Goal: Transaction & Acquisition: Purchase product/service

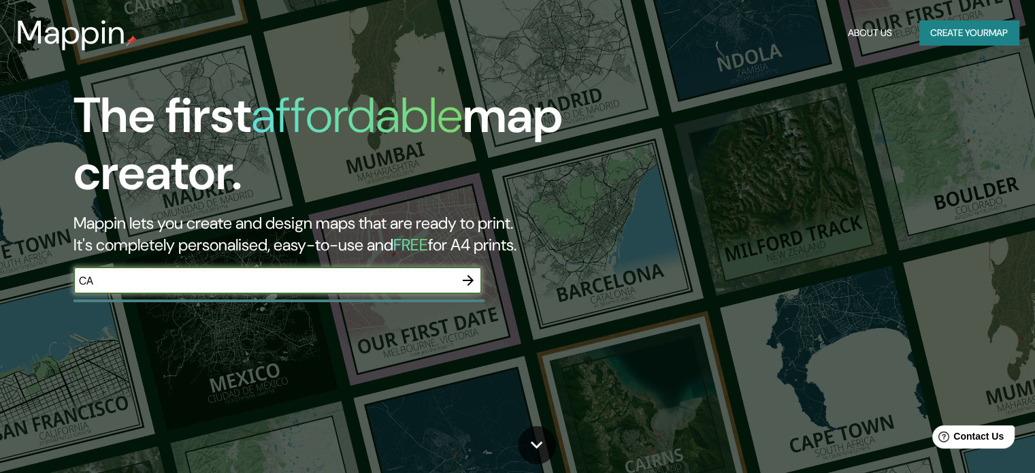
type input "C"
type input "8 DE CALACOTO"
click at [465, 283] on icon "button" at bounding box center [468, 280] width 16 height 16
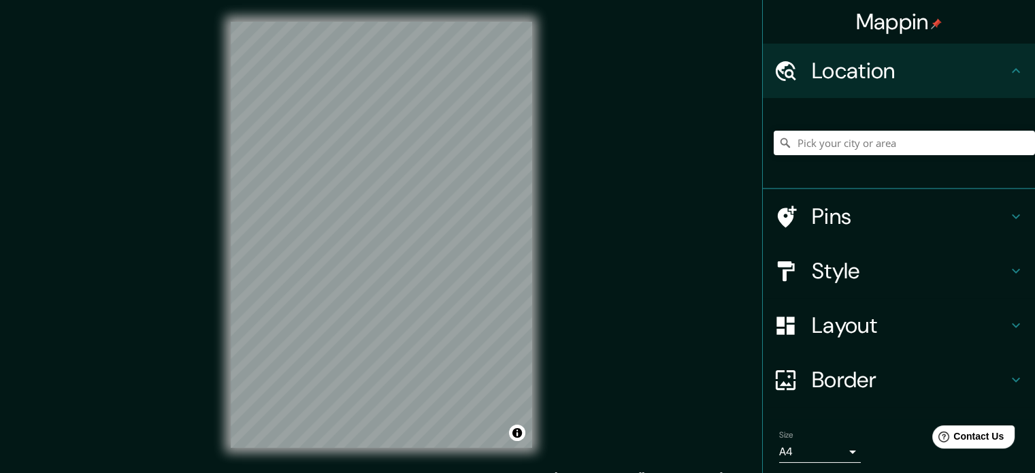
click at [953, 212] on h4 "Pins" at bounding box center [910, 216] width 196 height 27
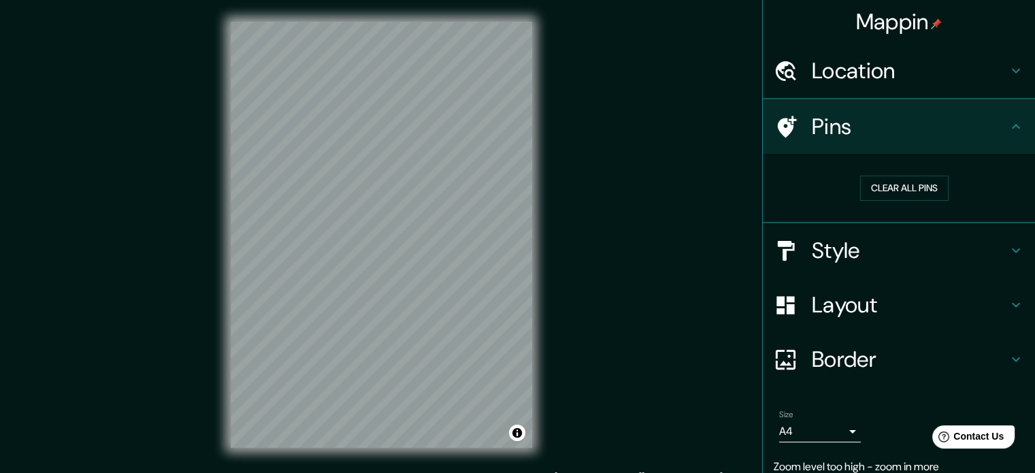
click at [953, 212] on div "Clear all pins" at bounding box center [899, 188] width 272 height 69
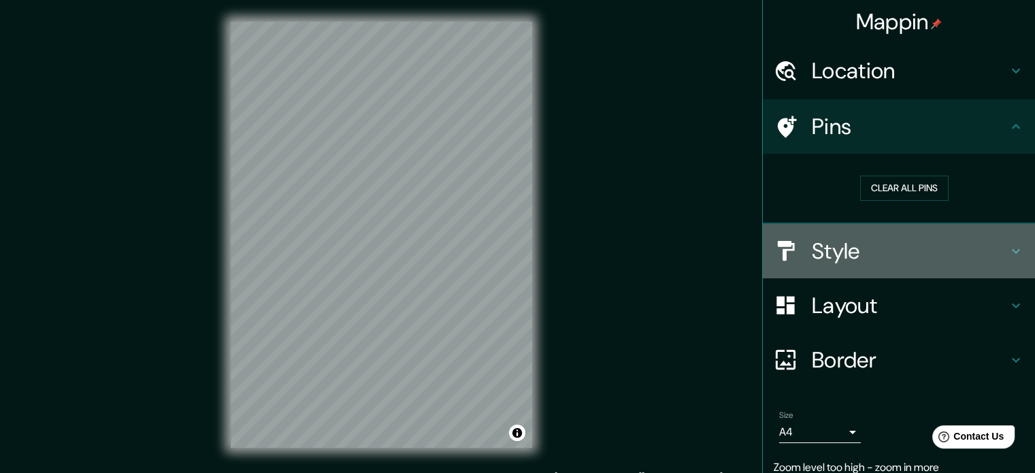
click at [965, 252] on h4 "Style" at bounding box center [910, 250] width 196 height 27
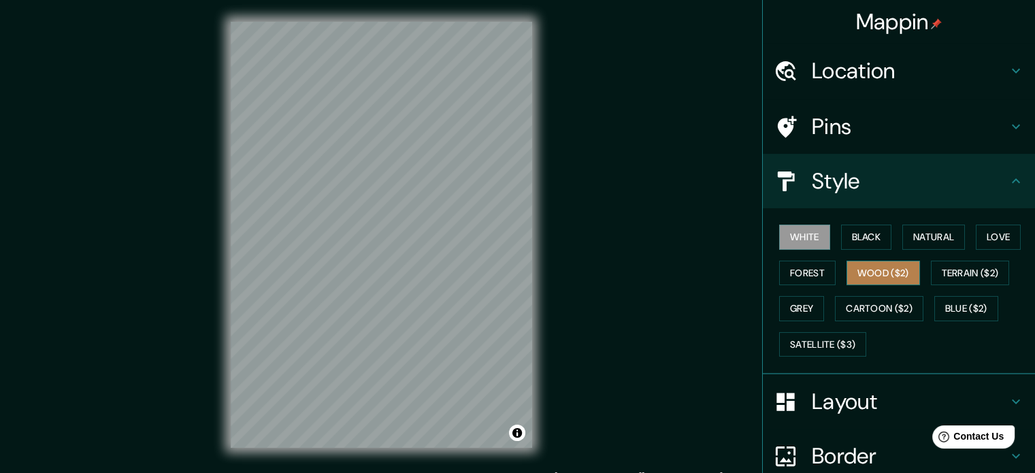
click at [868, 278] on button "Wood ($2)" at bounding box center [882, 273] width 73 height 25
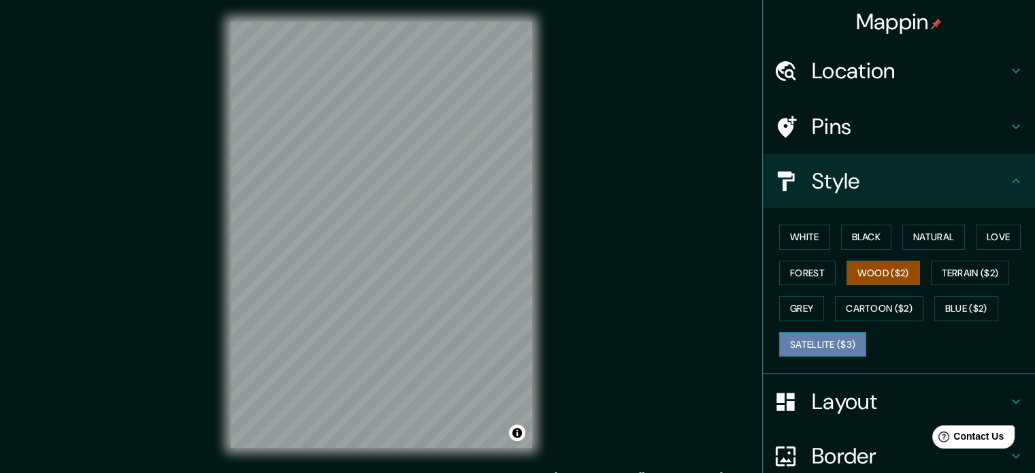
click at [803, 344] on button "Satellite ($3)" at bounding box center [822, 344] width 87 height 25
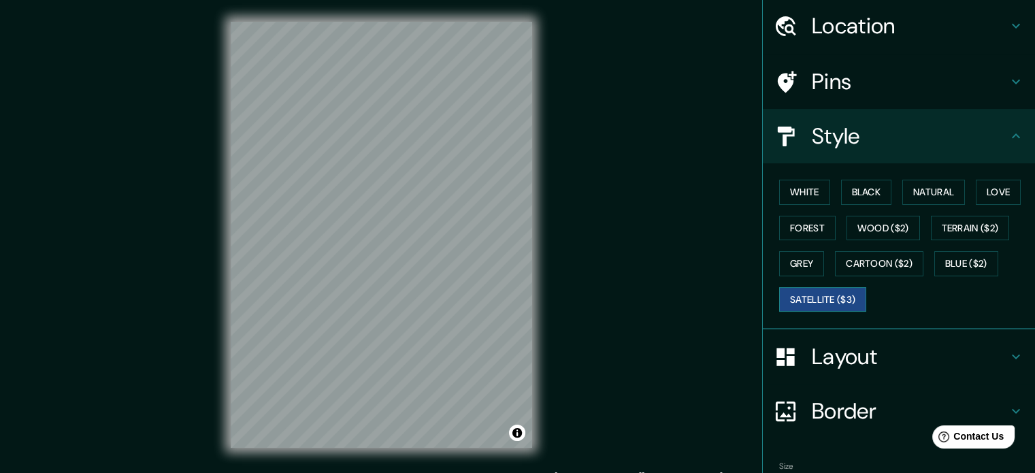
click at [837, 301] on button "Satellite ($3)" at bounding box center [822, 299] width 87 height 25
click at [805, 233] on button "Forest" at bounding box center [807, 228] width 56 height 25
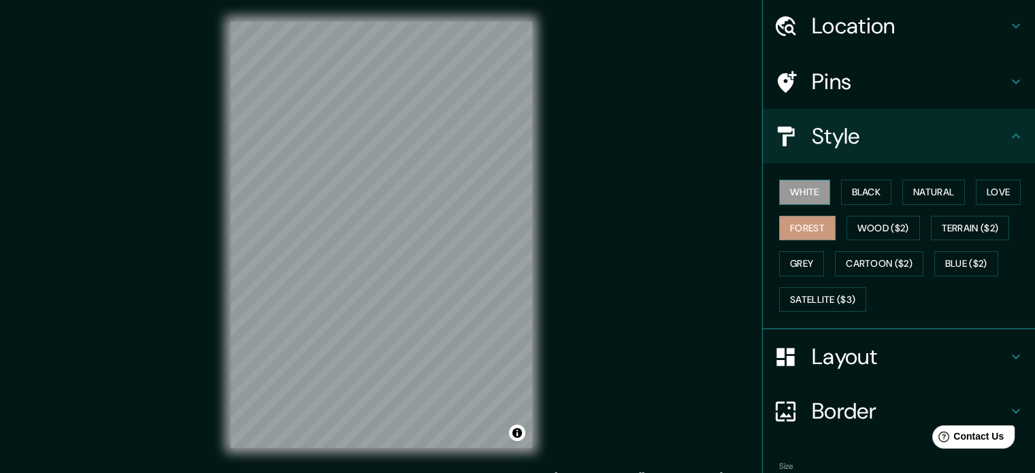
click at [805, 187] on button "White" at bounding box center [804, 192] width 51 height 25
click at [885, 195] on div "White Black Natural Love Forest Wood ($2) Terrain ($2) Grey Cartoon ($2) Blue (…" at bounding box center [903, 245] width 261 height 143
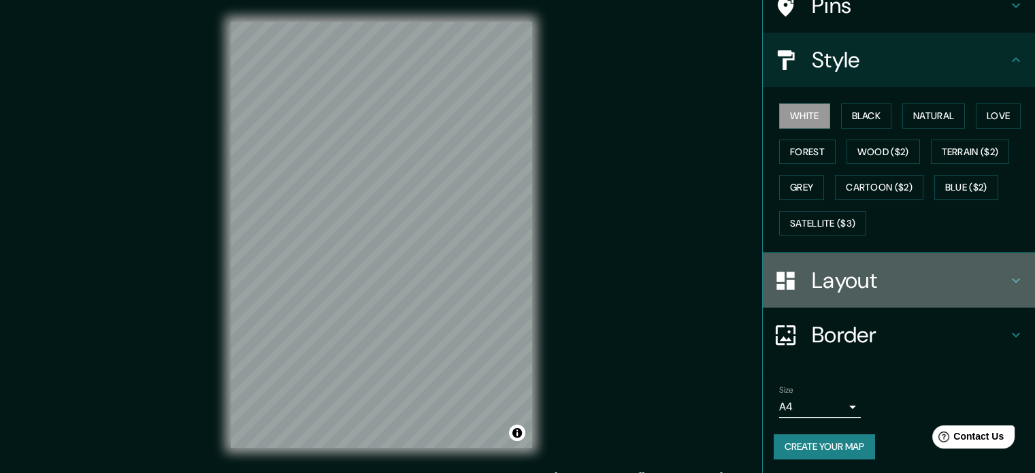
click at [876, 275] on h4 "Layout" at bounding box center [910, 280] width 196 height 27
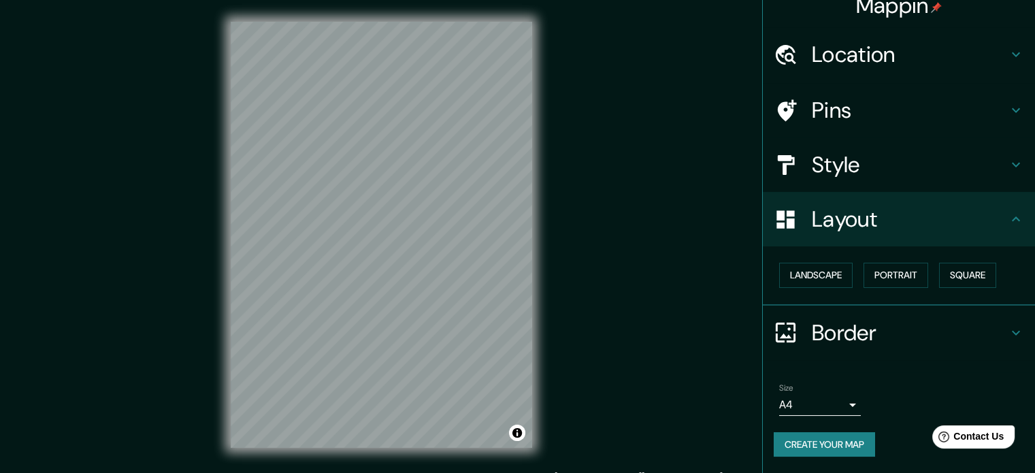
scroll to position [15, 0]
click at [833, 277] on button "Landscape" at bounding box center [815, 276] width 73 height 25
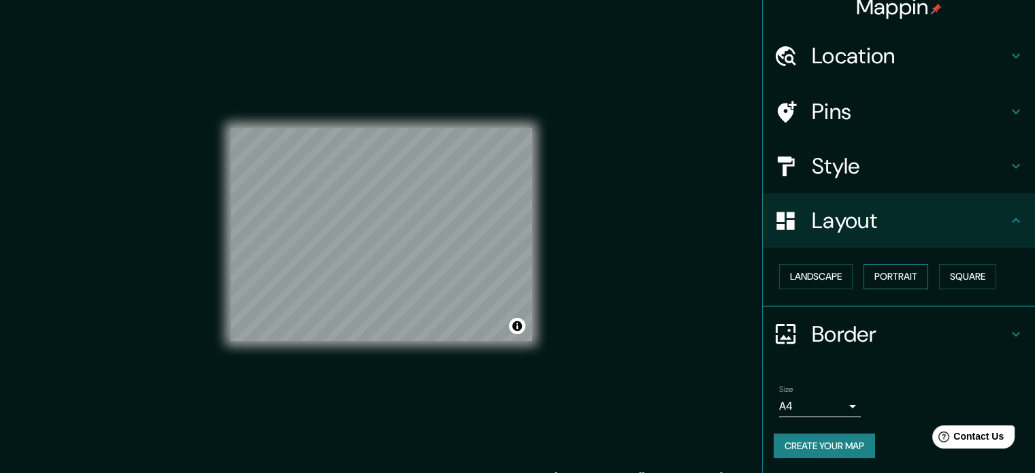
click at [884, 277] on button "Portrait" at bounding box center [895, 276] width 65 height 25
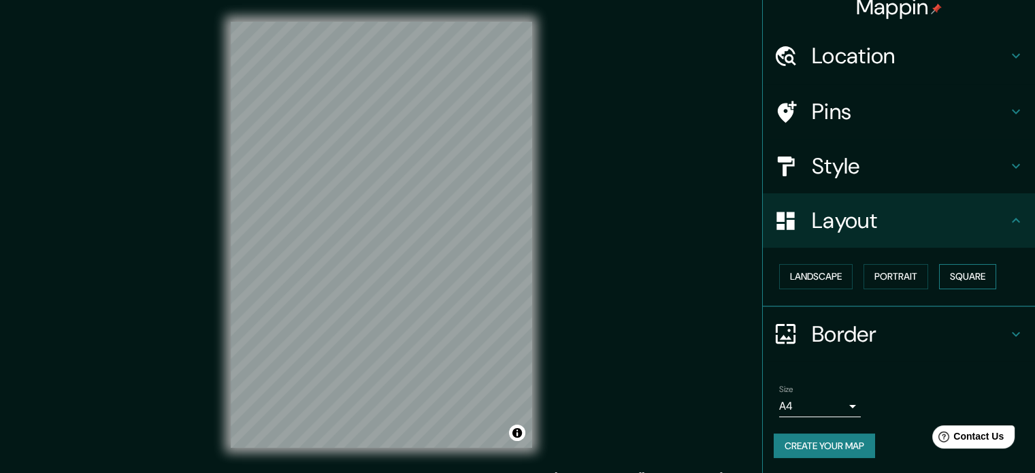
click at [993, 278] on button "Square" at bounding box center [967, 276] width 57 height 25
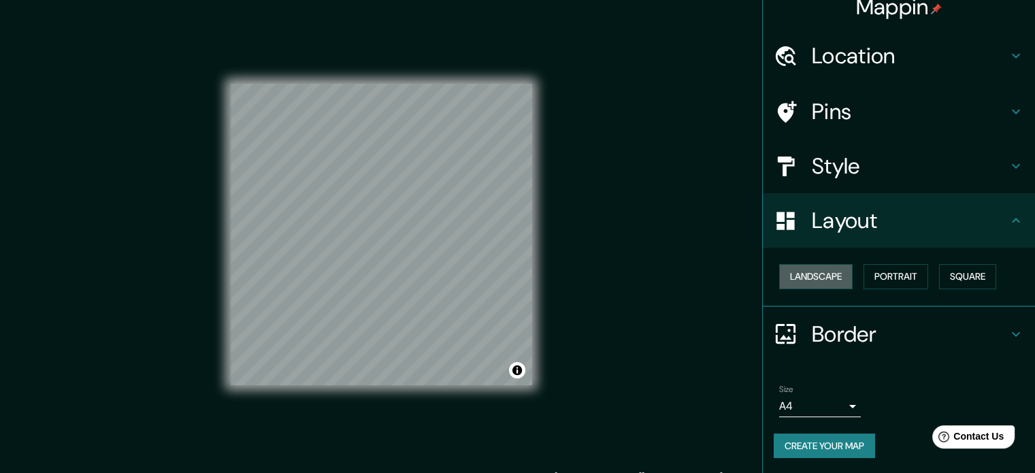
drag, startPoint x: 808, startPoint y: 273, endPoint x: 944, endPoint y: 105, distance: 216.2
click at [812, 267] on button "Landscape" at bounding box center [815, 276] width 73 height 25
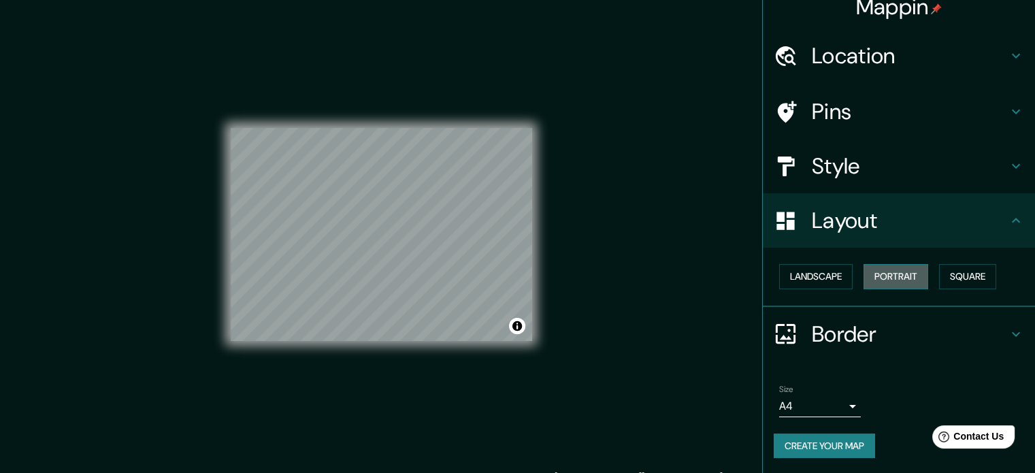
click at [911, 270] on button "Portrait" at bounding box center [895, 276] width 65 height 25
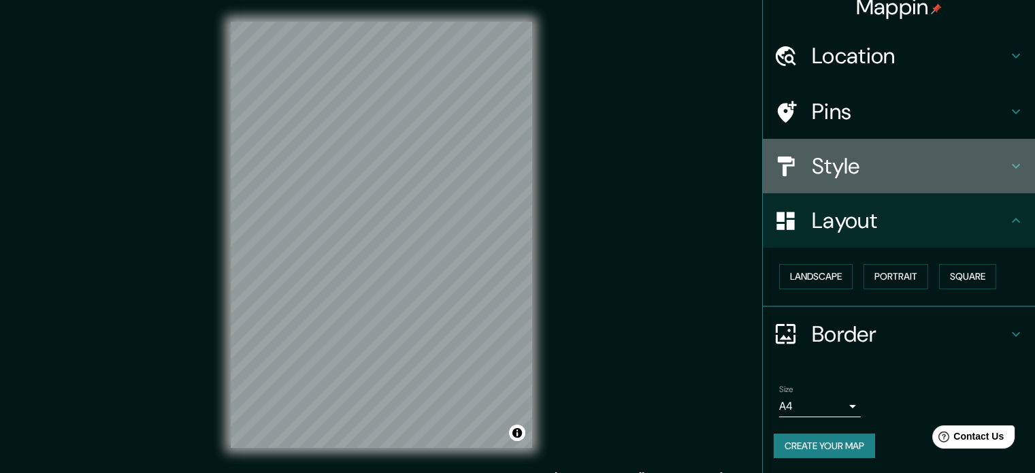
click at [871, 158] on h4 "Style" at bounding box center [910, 165] width 196 height 27
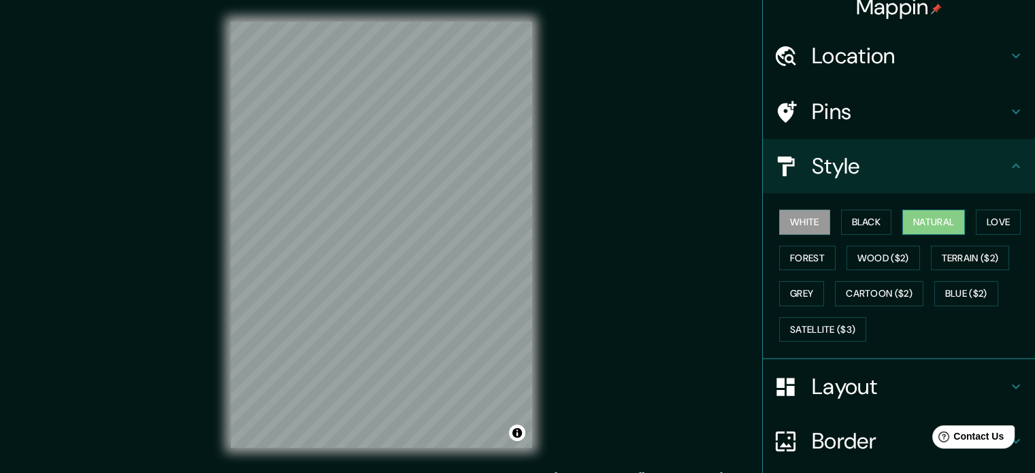
click at [917, 223] on button "Natural" at bounding box center [933, 222] width 63 height 25
click at [996, 225] on button "Love" at bounding box center [998, 222] width 45 height 25
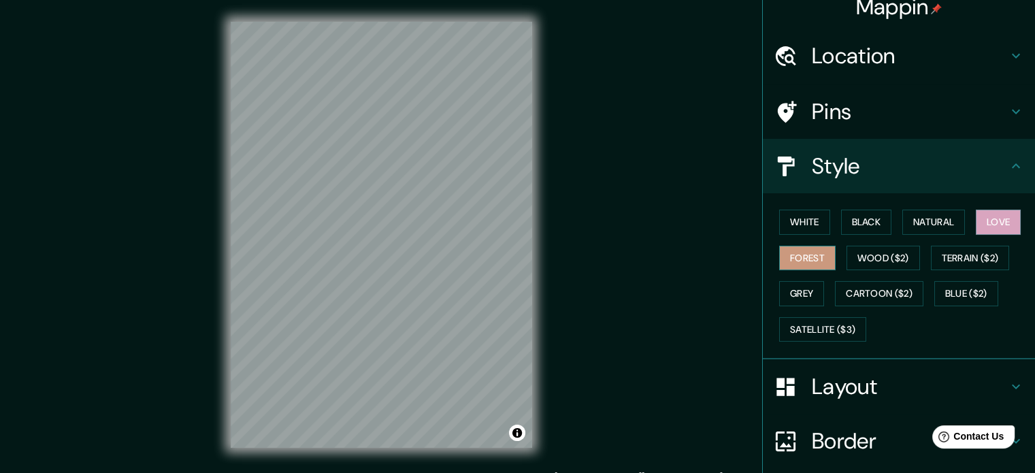
click at [800, 263] on button "Forest" at bounding box center [807, 258] width 56 height 25
click at [876, 258] on button "Wood ($2)" at bounding box center [882, 258] width 73 height 25
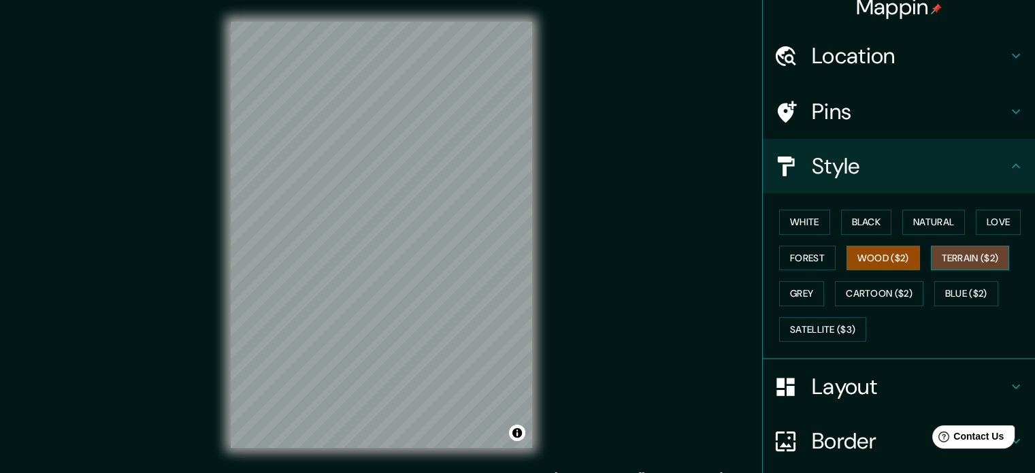
click at [932, 257] on button "Terrain ($2)" at bounding box center [970, 258] width 79 height 25
click at [961, 299] on button "Blue ($2)" at bounding box center [966, 293] width 64 height 25
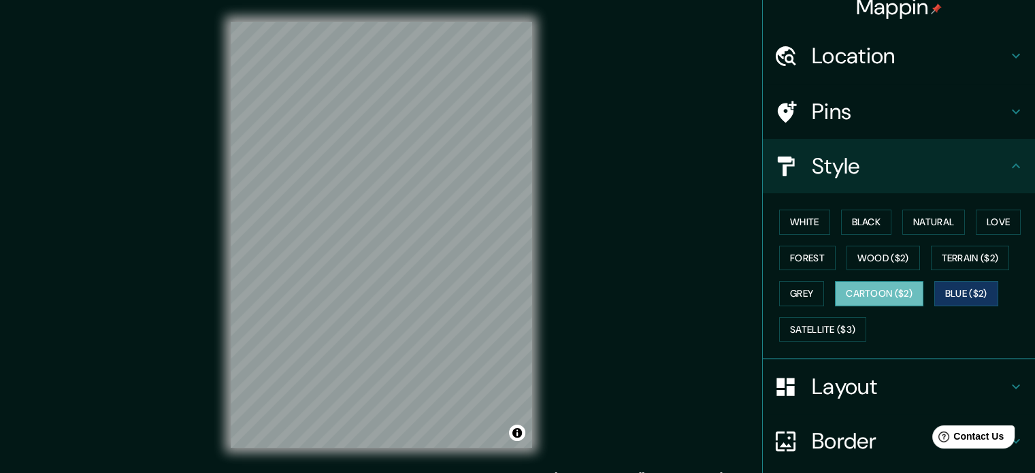
click at [854, 295] on button "Cartoon ($2)" at bounding box center [879, 293] width 88 height 25
click at [833, 325] on button "Satellite ($3)" at bounding box center [822, 329] width 87 height 25
